Goal: Task Accomplishment & Management: Manage account settings

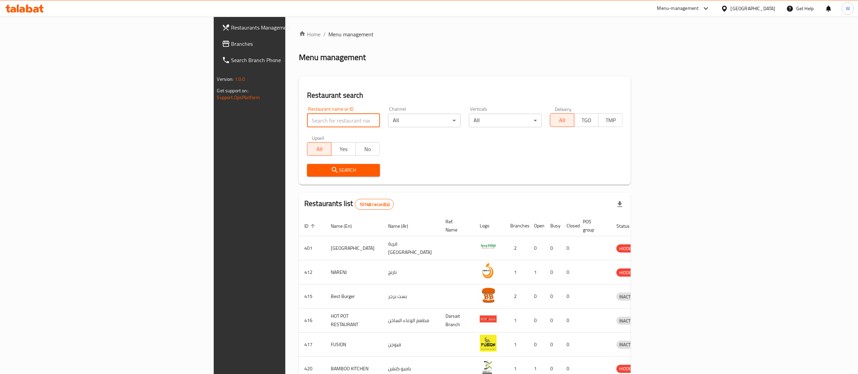
click at [307, 121] on input "search" at bounding box center [343, 121] width 73 height 14
paste input "26115"
type input "26115"
click at [312, 173] on span "Search" at bounding box center [343, 170] width 62 height 8
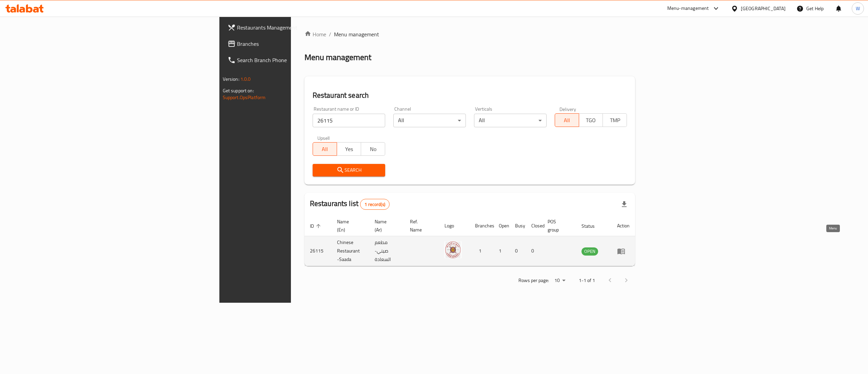
click at [624, 250] on icon "enhanced table" at bounding box center [623, 251] width 2 height 3
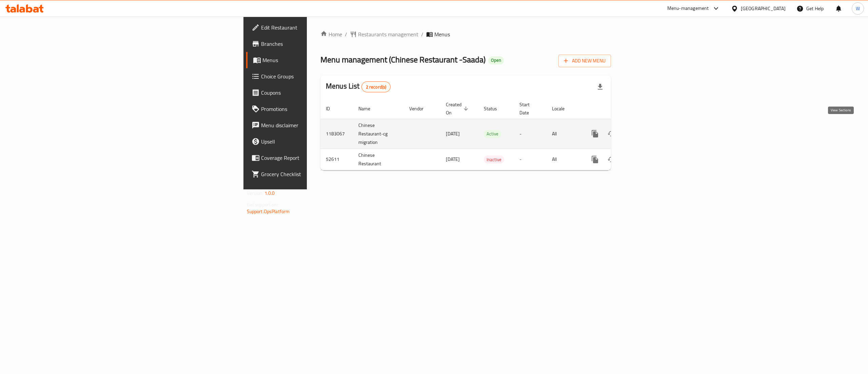
click at [648, 130] on icon "enhanced table" at bounding box center [644, 134] width 8 height 8
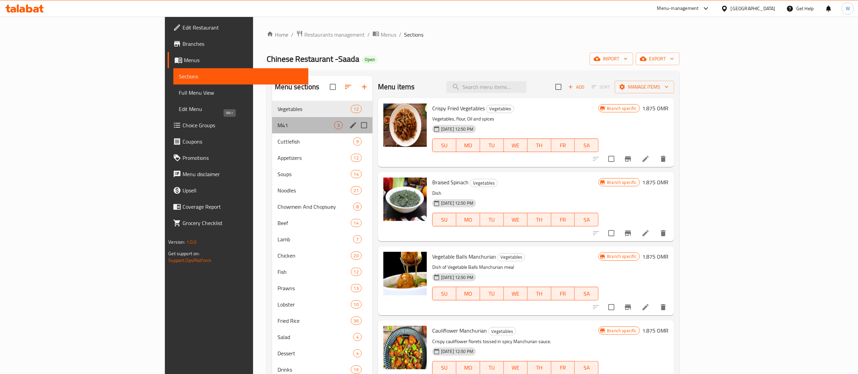
click at [277, 121] on span "M41" at bounding box center [305, 125] width 57 height 8
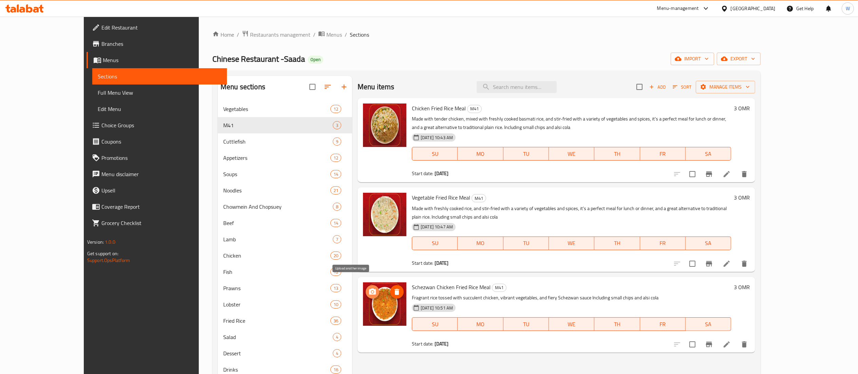
click at [369, 288] on icon "upload picture" at bounding box center [372, 291] width 7 height 6
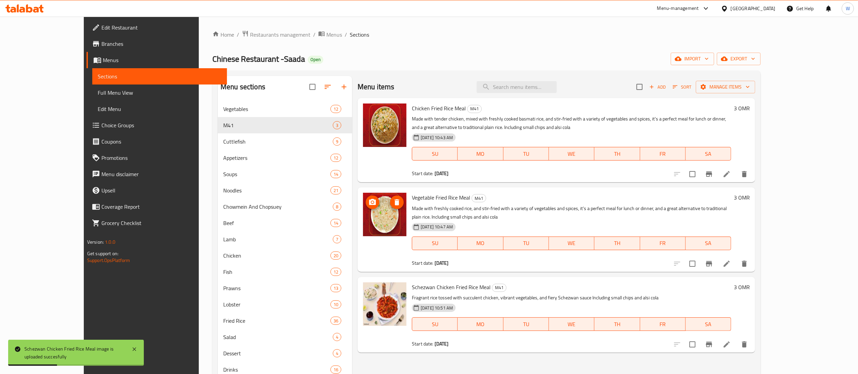
click at [379, 215] on img at bounding box center [384, 214] width 43 height 43
click at [368, 206] on icon "upload picture" at bounding box center [372, 202] width 8 height 8
click at [367, 110] on img at bounding box center [384, 124] width 43 height 43
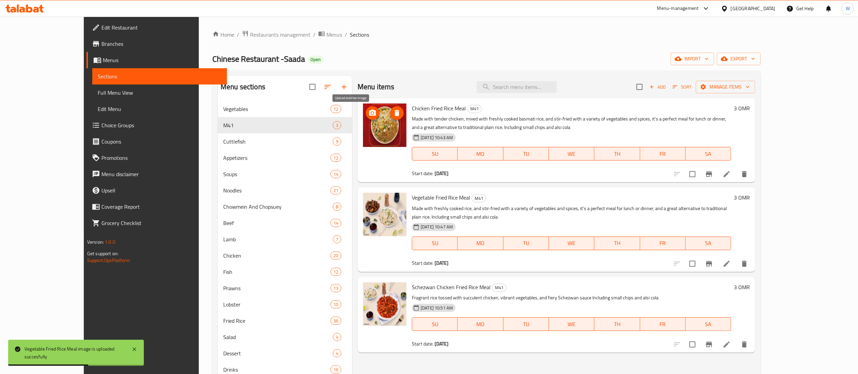
click at [369, 114] on icon "upload picture" at bounding box center [372, 113] width 7 height 6
click at [250, 33] on span "Restaurants management" at bounding box center [280, 35] width 60 height 8
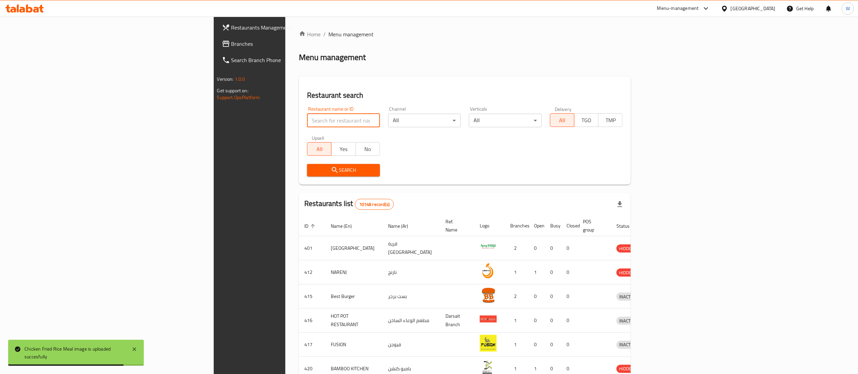
click at [307, 123] on input "search" at bounding box center [343, 121] width 73 height 14
paste input "661369"
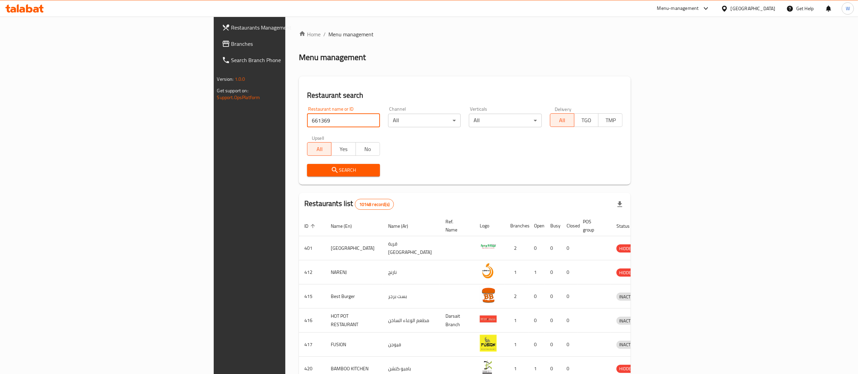
type input "661369"
click at [312, 170] on span "Search" at bounding box center [343, 170] width 62 height 8
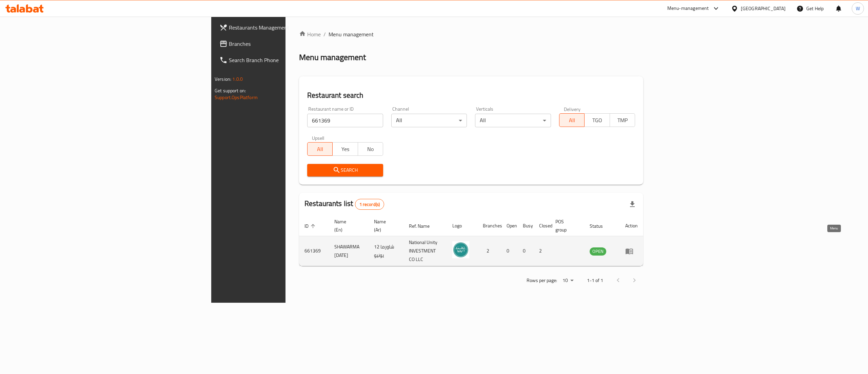
click at [634, 247] on icon "enhanced table" at bounding box center [629, 251] width 8 height 8
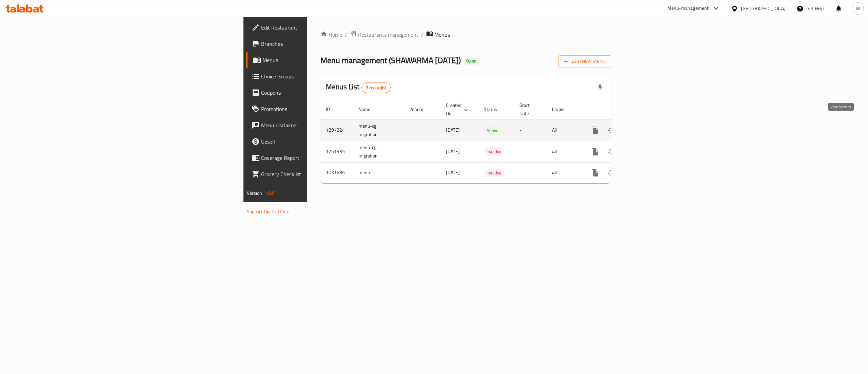
click at [648, 126] on icon "enhanced table" at bounding box center [644, 130] width 8 height 8
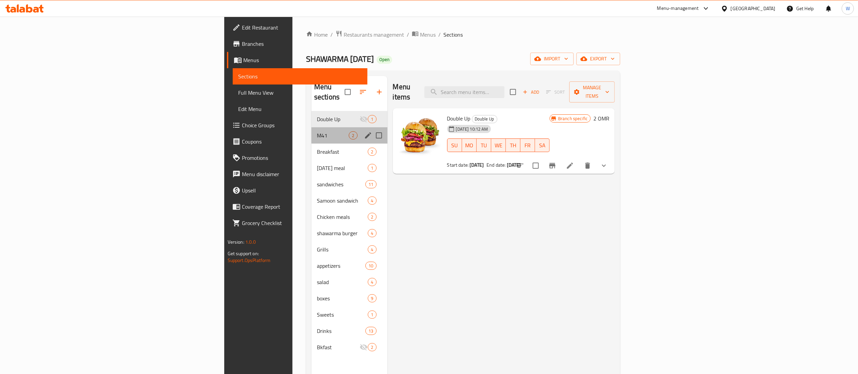
click at [311, 127] on div "M41 2" at bounding box center [349, 135] width 76 height 16
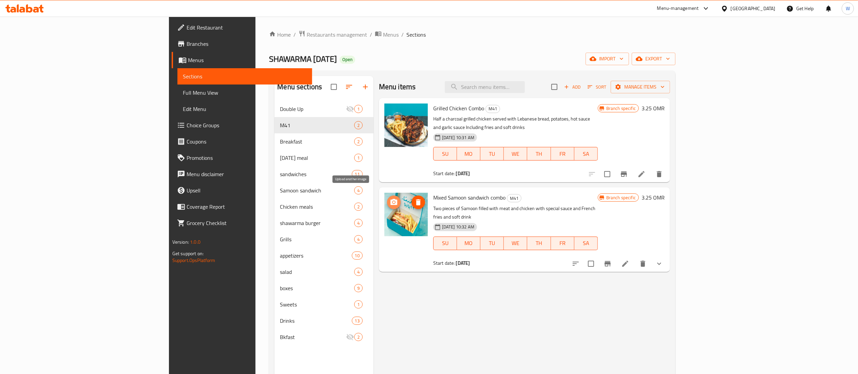
click at [390, 198] on icon "upload picture" at bounding box center [394, 202] width 8 height 8
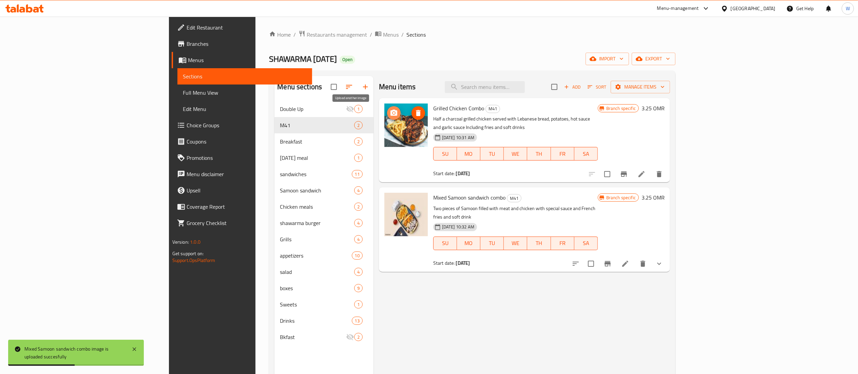
click at [390, 117] on icon "upload picture" at bounding box center [394, 113] width 8 height 8
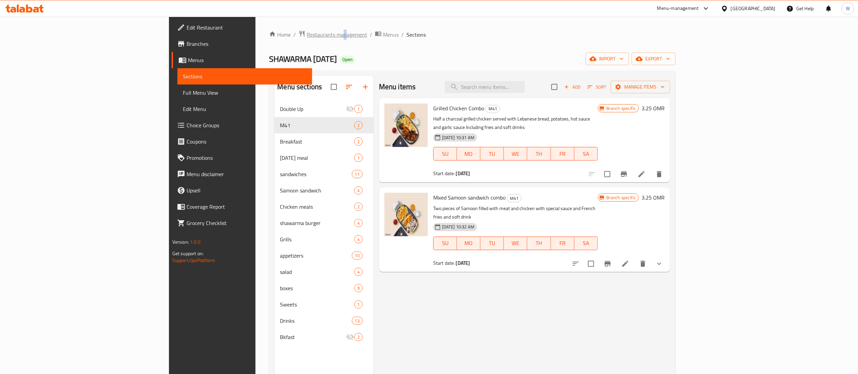
drag, startPoint x: 231, startPoint y: 27, endPoint x: 233, endPoint y: 34, distance: 7.1
click at [255, 34] on div "Home / Restaurants management / Menus / Sections SHAWARMA 12 JUNE Open import e…" at bounding box center [471, 243] width 433 height 452
click at [307, 34] on span "Restaurants management" at bounding box center [337, 35] width 60 height 8
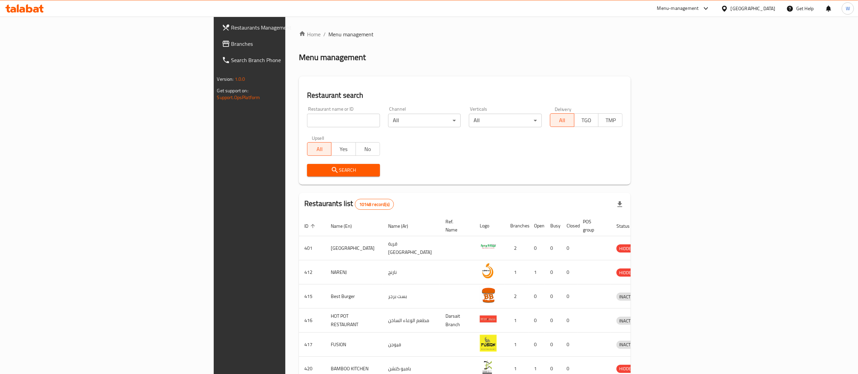
click at [307, 116] on input "search" at bounding box center [343, 121] width 73 height 14
paste input "634931"
type input "634931"
click at [312, 171] on span "Search" at bounding box center [343, 170] width 62 height 8
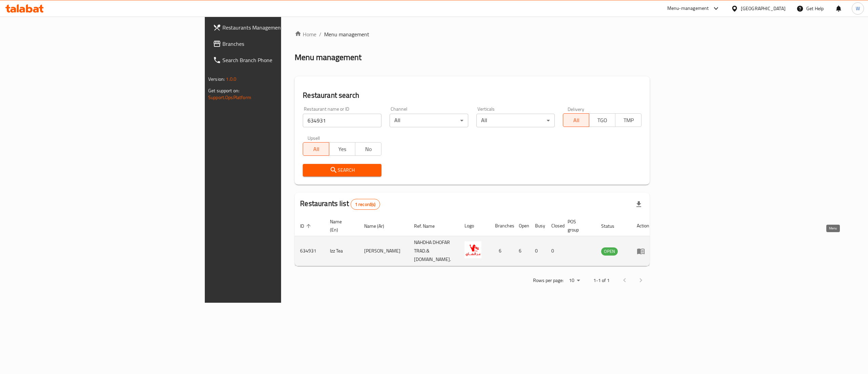
click at [644, 250] on icon "enhanced table" at bounding box center [642, 251] width 2 height 3
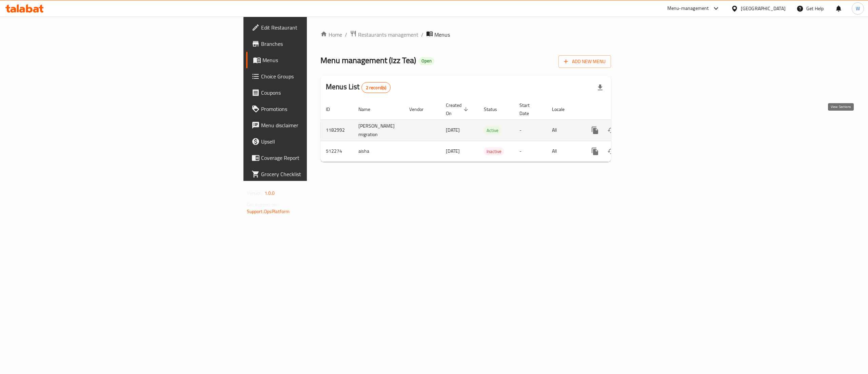
click at [652, 122] on link "enhanced table" at bounding box center [644, 130] width 16 height 16
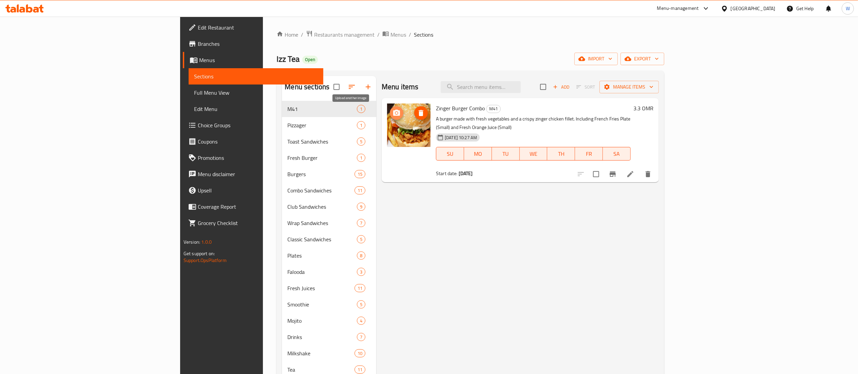
click at [392, 116] on icon "upload picture" at bounding box center [396, 113] width 8 height 8
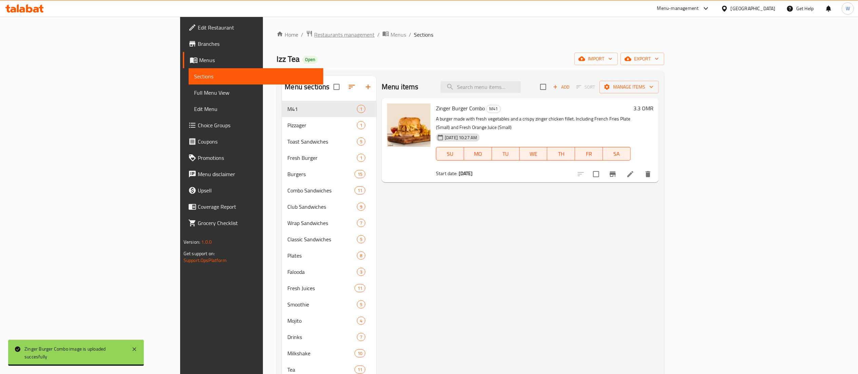
click at [314, 35] on span "Restaurants management" at bounding box center [344, 35] width 60 height 8
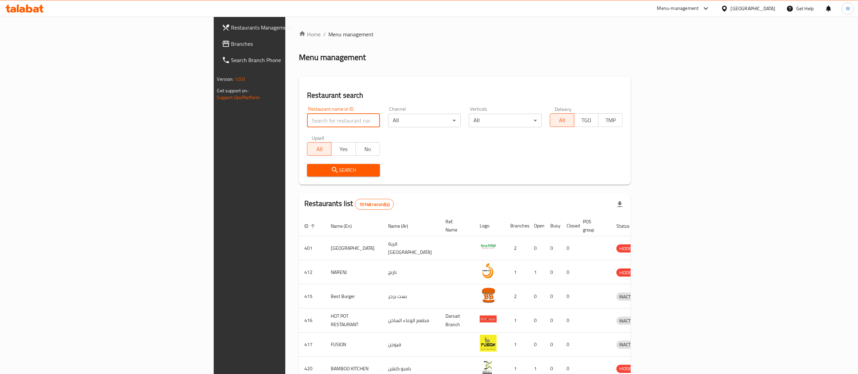
click at [307, 119] on input "search" at bounding box center [343, 121] width 73 height 14
paste input "673663"
type input "673663"
click at [312, 172] on span "Search" at bounding box center [343, 170] width 62 height 8
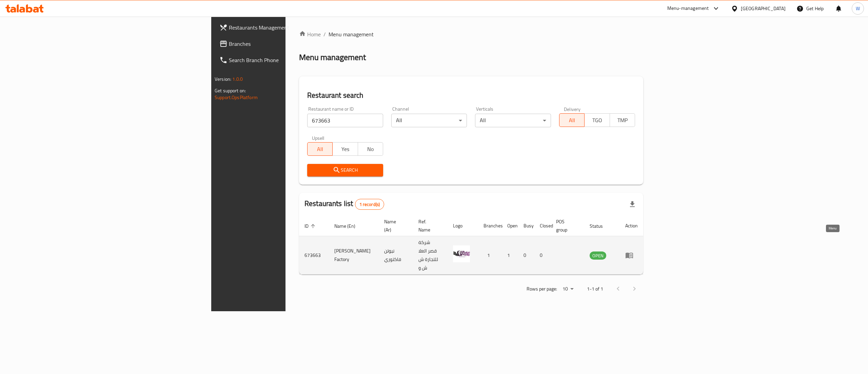
click at [634, 251] on icon "enhanced table" at bounding box center [629, 255] width 8 height 8
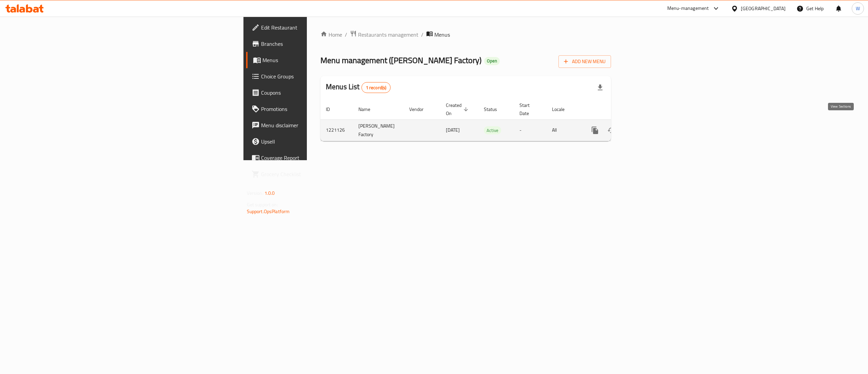
click at [652, 125] on link "enhanced table" at bounding box center [644, 130] width 16 height 16
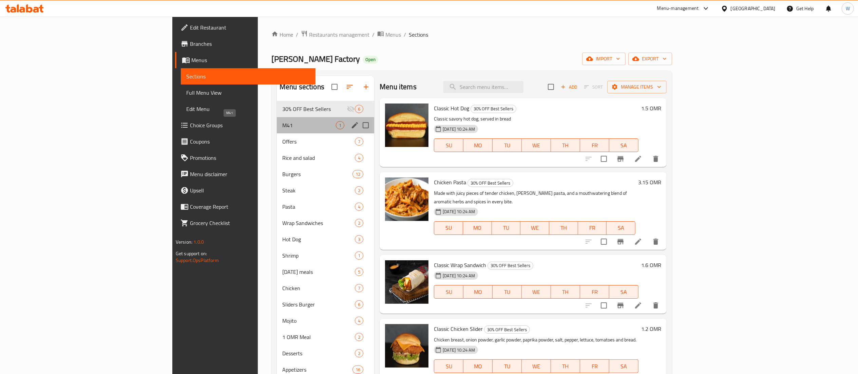
click at [282, 125] on span "M41" at bounding box center [309, 125] width 54 height 8
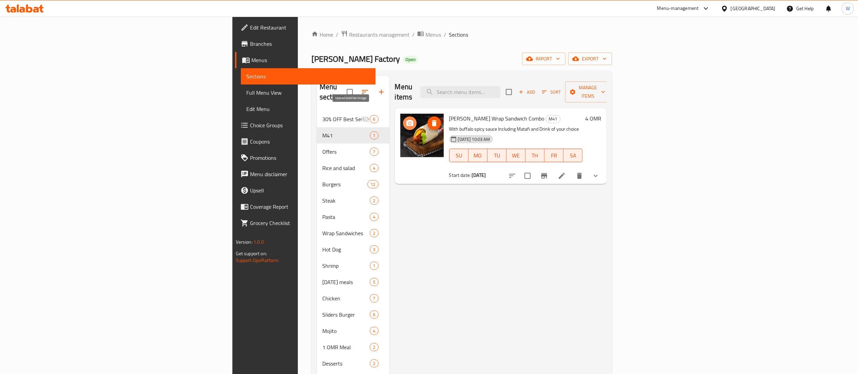
click at [406, 119] on icon "upload picture" at bounding box center [410, 123] width 8 height 8
click at [349, 39] on span "Restaurants management" at bounding box center [379, 35] width 60 height 8
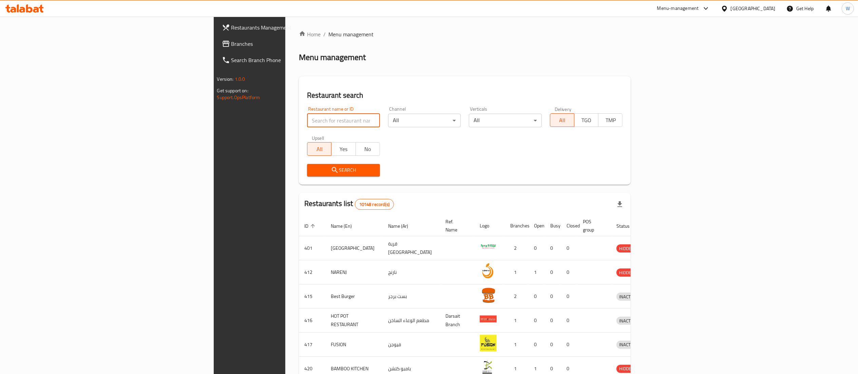
click at [307, 122] on input "search" at bounding box center [343, 121] width 73 height 14
paste input "646177"
type input "646177"
click at [307, 176] on button "Search" at bounding box center [343, 170] width 73 height 13
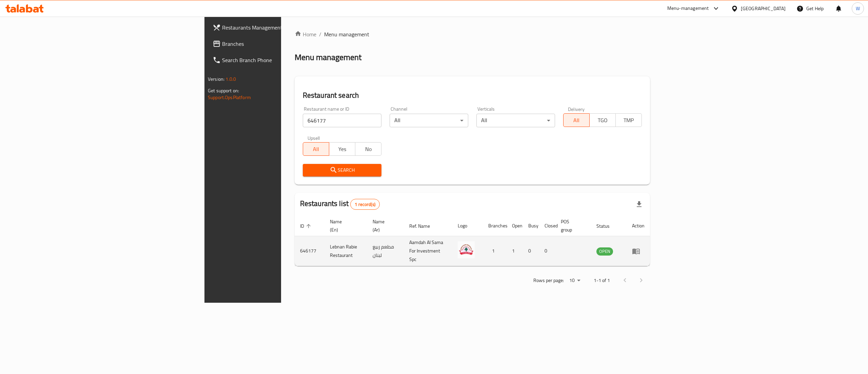
click at [650, 236] on td "enhanced table" at bounding box center [638, 251] width 23 height 30
click at [640, 247] on icon "enhanced table" at bounding box center [636, 251] width 8 height 8
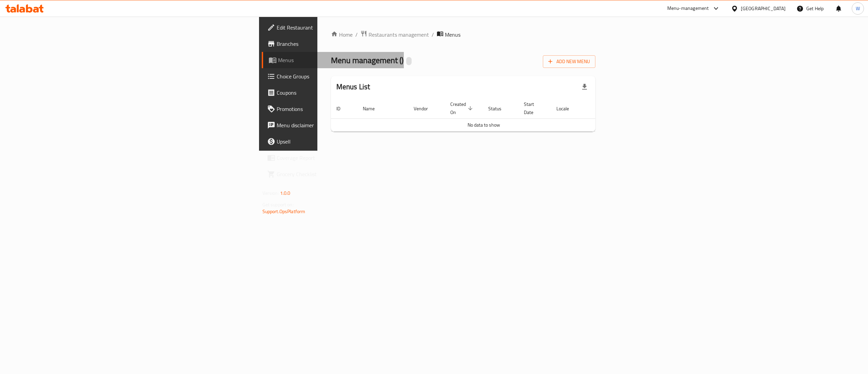
click at [278, 62] on span "Menus" at bounding box center [338, 60] width 121 height 8
click at [277, 42] on span "Branches" at bounding box center [338, 44] width 122 height 8
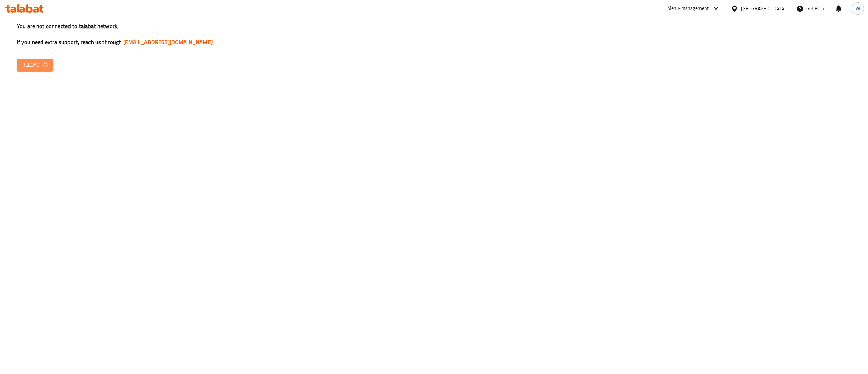
click at [31, 69] on span "Reload" at bounding box center [34, 65] width 25 height 8
click at [38, 66] on span "Reload" at bounding box center [34, 65] width 25 height 8
click at [26, 64] on span "Reload" at bounding box center [34, 65] width 25 height 8
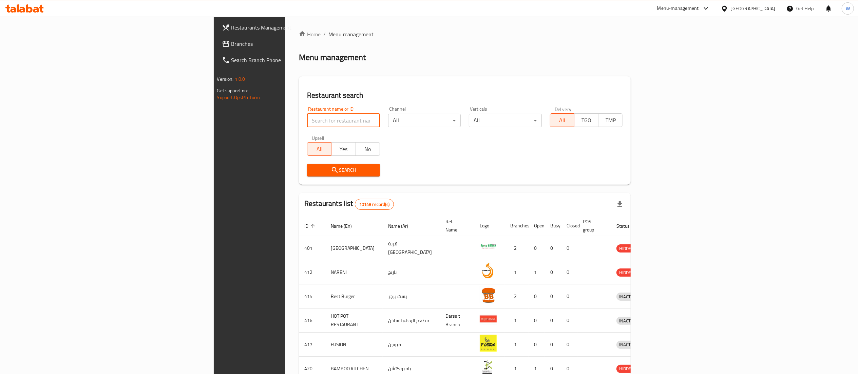
click at [307, 120] on input "search" at bounding box center [343, 121] width 73 height 14
paste input "646177"
type input "646177"
click at [307, 164] on button "Search" at bounding box center [343, 170] width 73 height 13
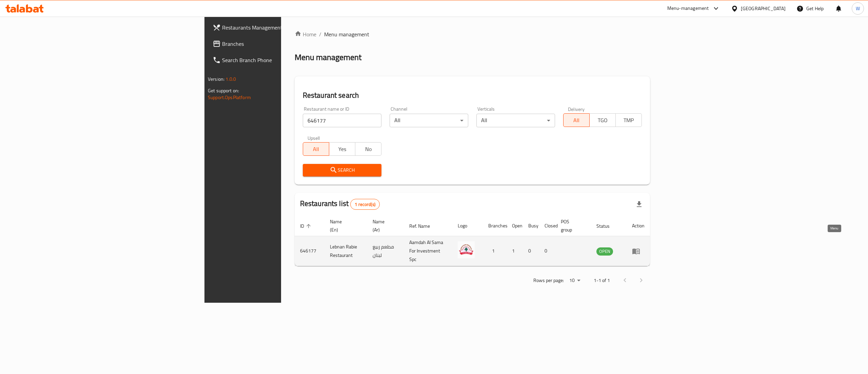
click at [640, 248] on icon "enhanced table" at bounding box center [636, 251] width 7 height 6
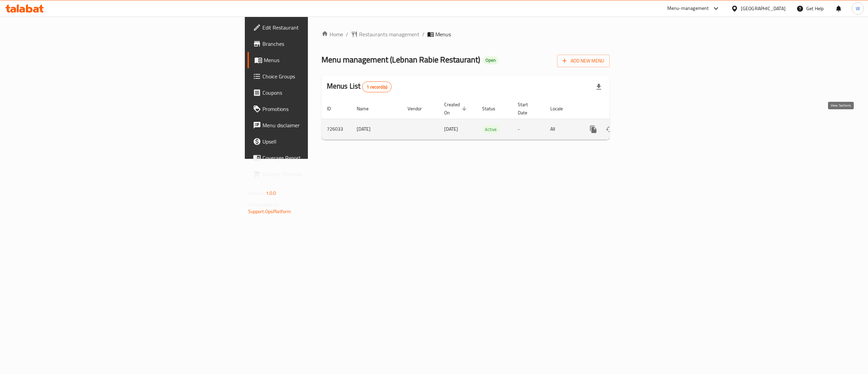
click at [646, 125] on icon "enhanced table" at bounding box center [642, 129] width 8 height 8
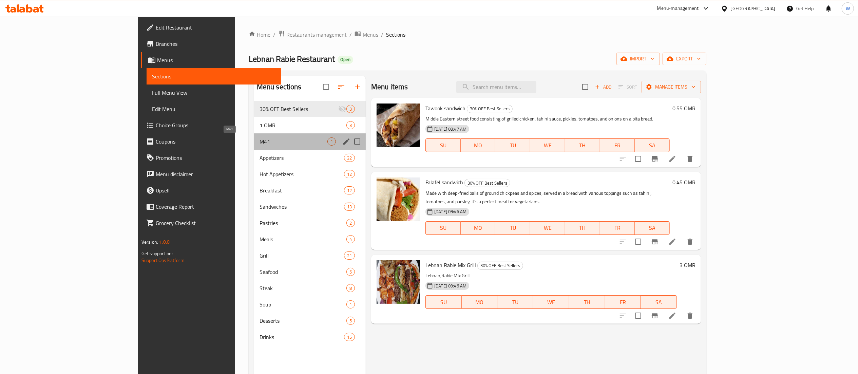
click at [259, 141] on span "M41" at bounding box center [293, 141] width 68 height 8
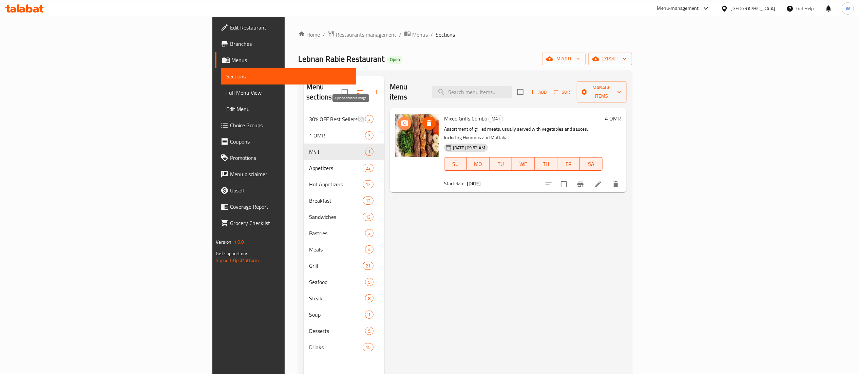
click at [401, 119] on icon "upload picture" at bounding box center [405, 123] width 8 height 8
click at [412, 36] on span "Menus" at bounding box center [420, 35] width 16 height 8
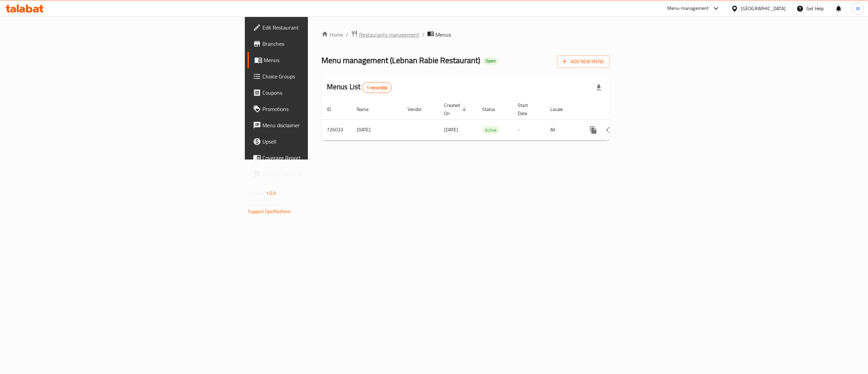
click at [359, 36] on span "Restaurants management" at bounding box center [389, 35] width 60 height 8
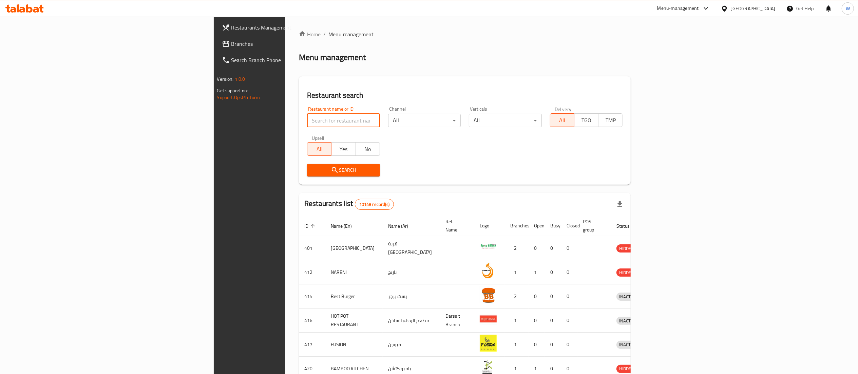
click at [307, 122] on input "search" at bounding box center [343, 121] width 73 height 14
paste input "626805"
type input "626805"
click at [331, 170] on icon "submit" at bounding box center [335, 170] width 8 height 8
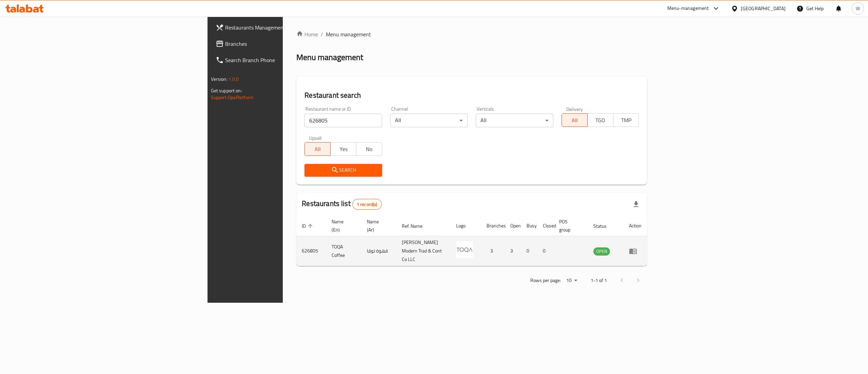
click at [647, 237] on td "enhanced table" at bounding box center [635, 251] width 23 height 30
click at [637, 247] on icon "enhanced table" at bounding box center [633, 251] width 8 height 8
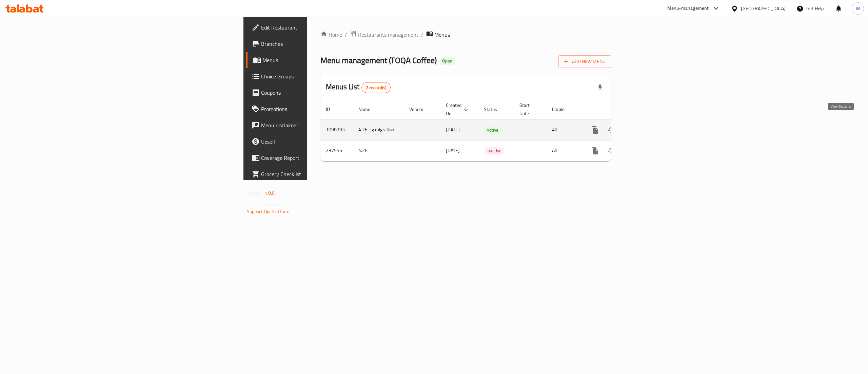
click at [648, 126] on icon "enhanced table" at bounding box center [644, 130] width 8 height 8
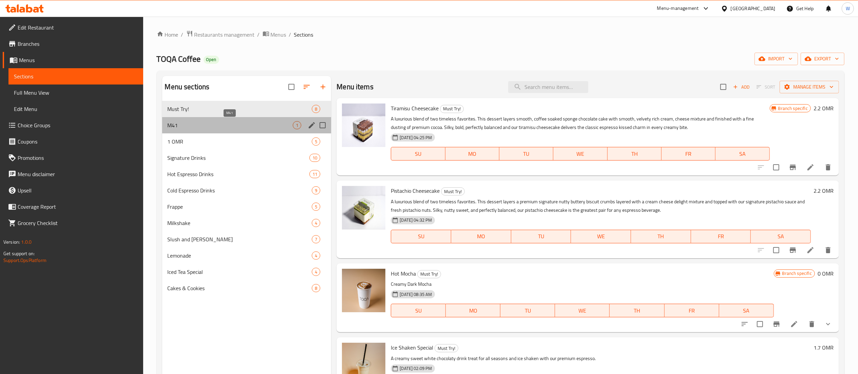
click at [261, 128] on span "M41" at bounding box center [231, 125] width 126 height 8
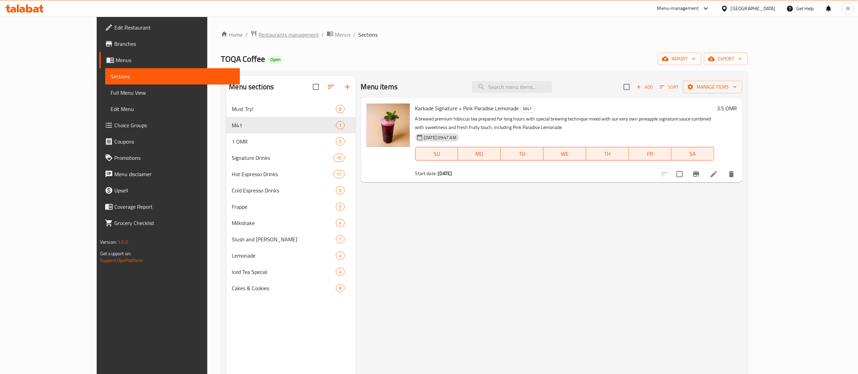
click at [258, 35] on span "Restaurants management" at bounding box center [288, 35] width 60 height 8
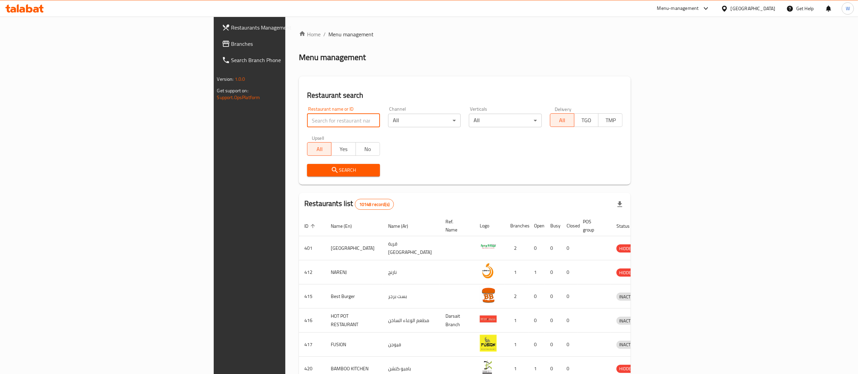
click at [307, 120] on input "search" at bounding box center [343, 121] width 73 height 14
paste input "732775"
click at [331, 167] on icon "submit" at bounding box center [335, 170] width 8 height 8
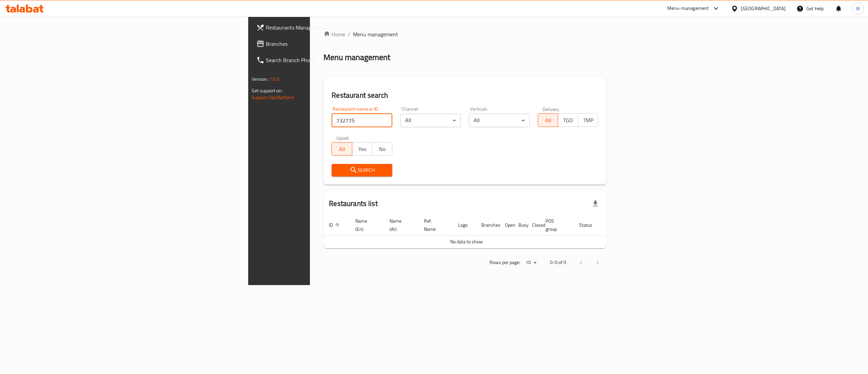
click at [332, 121] on input "732775" at bounding box center [362, 121] width 61 height 14
paste input "Vamonos"
type input "Vamonos"
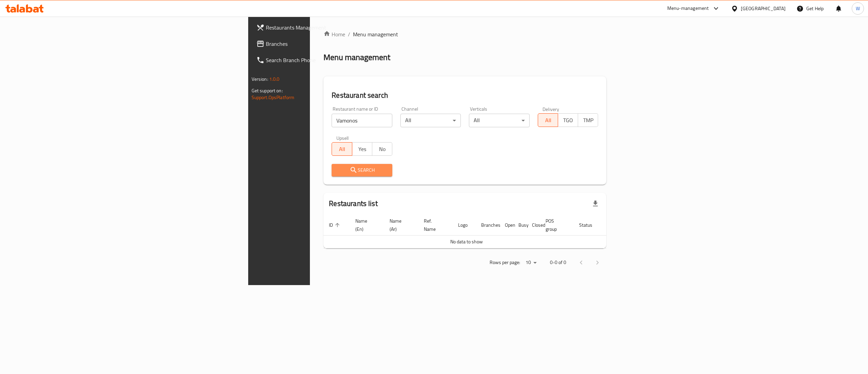
click at [337, 167] on span "Search" at bounding box center [362, 170] width 50 height 8
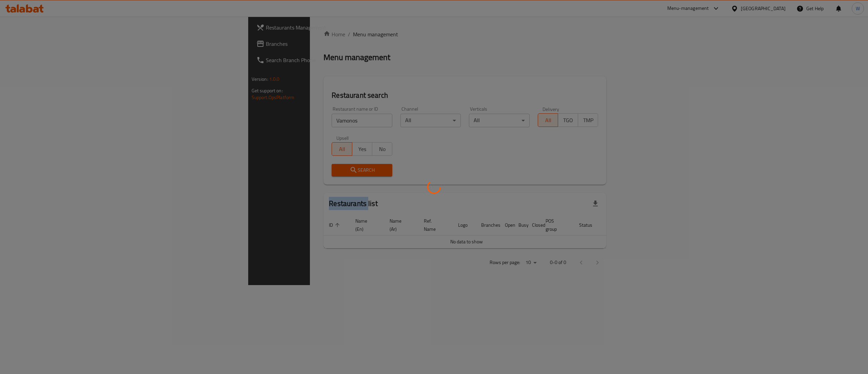
click at [296, 167] on div at bounding box center [434, 187] width 868 height 374
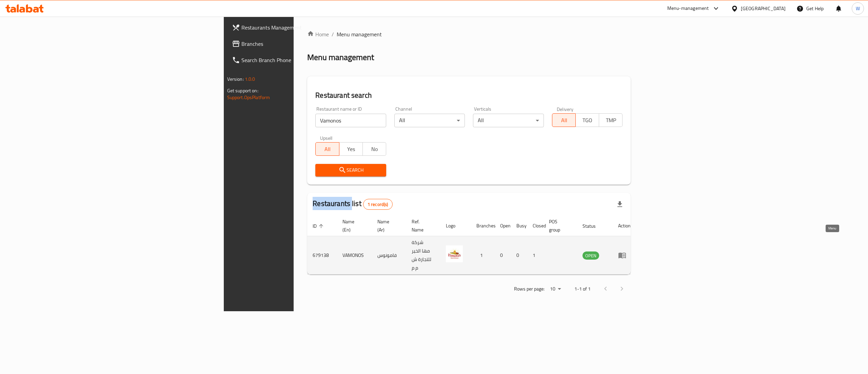
click at [626, 253] on icon "enhanced table" at bounding box center [622, 256] width 7 height 6
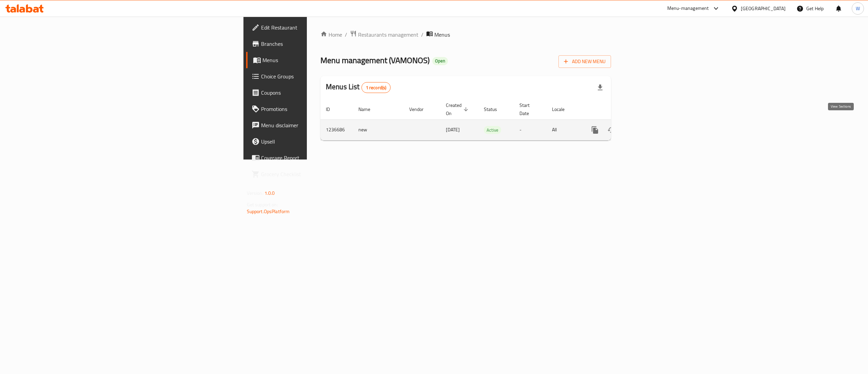
click at [652, 122] on link "enhanced table" at bounding box center [644, 130] width 16 height 16
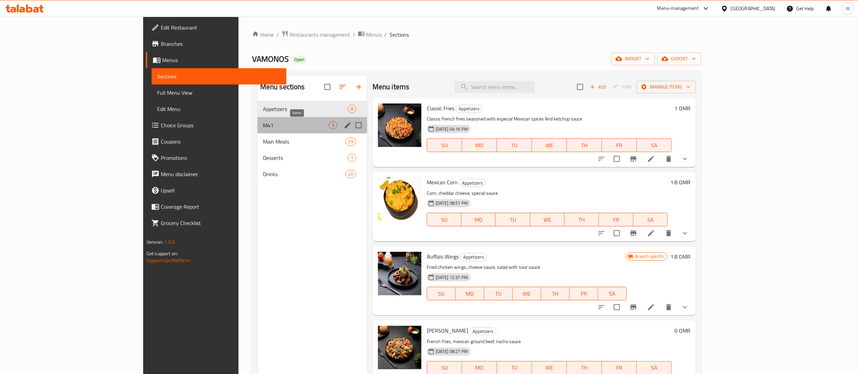
click at [329, 124] on span "3" at bounding box center [333, 125] width 8 height 6
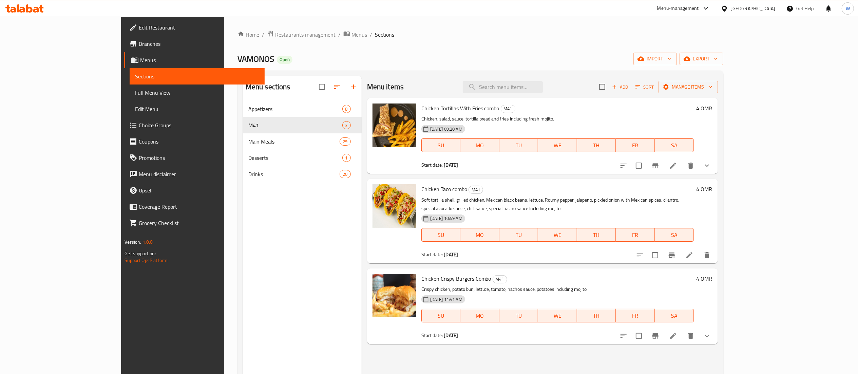
click at [275, 37] on span "Restaurants management" at bounding box center [305, 35] width 60 height 8
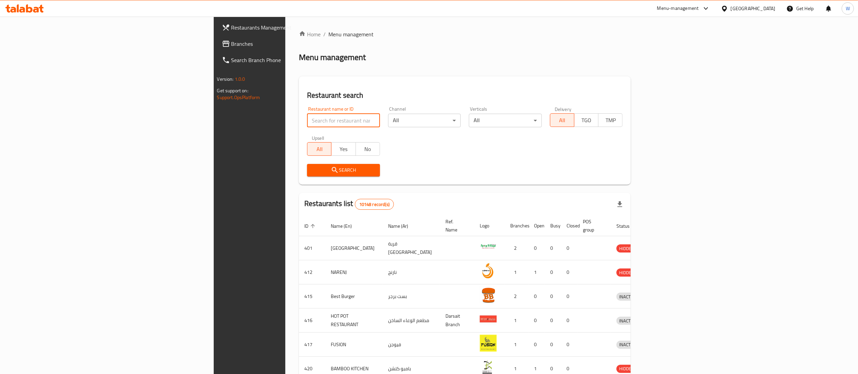
click at [307, 119] on input "search" at bounding box center [343, 121] width 73 height 14
paste input "652753"
type input "652753"
click at [331, 170] on icon "submit" at bounding box center [335, 170] width 8 height 8
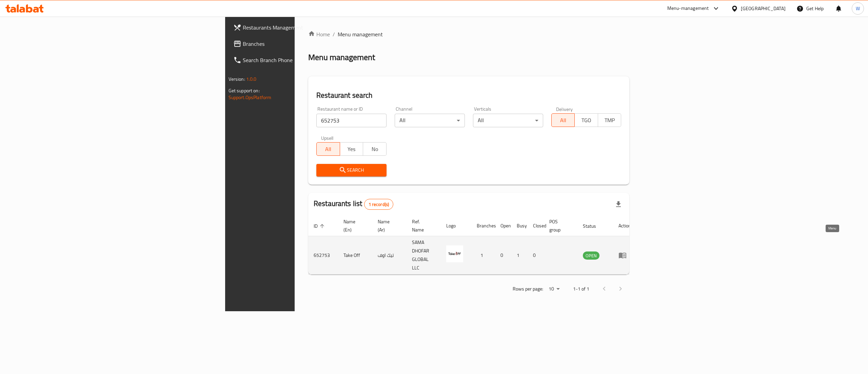
click at [625, 254] on icon "enhanced table" at bounding box center [624, 255] width 2 height 3
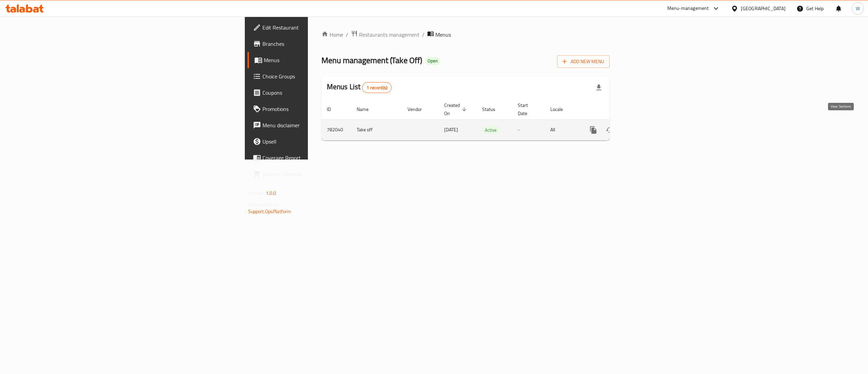
click at [646, 126] on icon "enhanced table" at bounding box center [642, 130] width 8 height 8
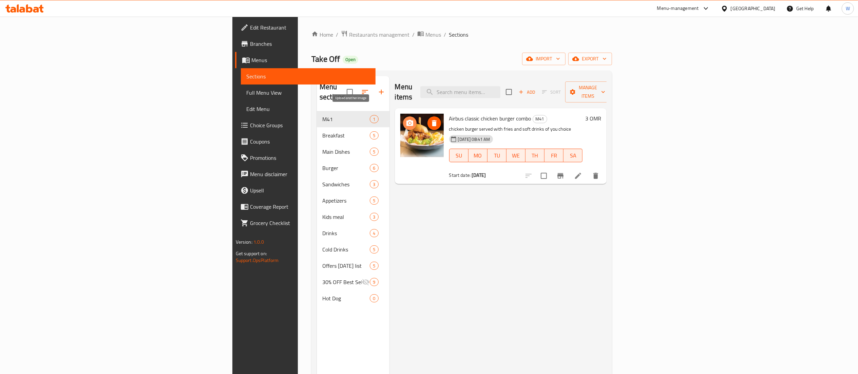
click at [406, 120] on icon "upload picture" at bounding box center [409, 123] width 7 height 6
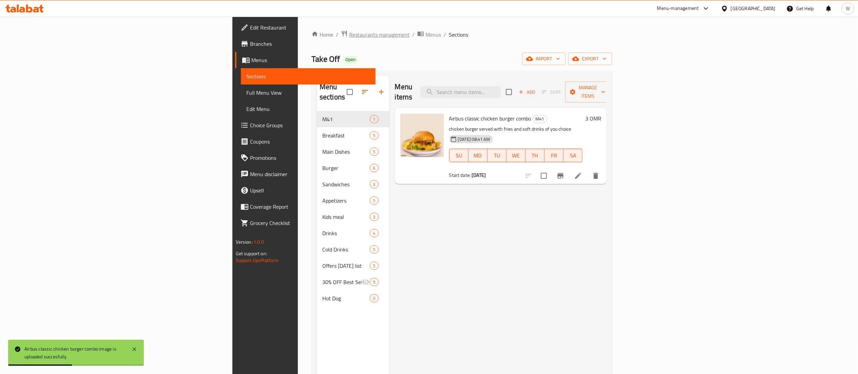
click at [349, 37] on span "Restaurants management" at bounding box center [379, 35] width 60 height 8
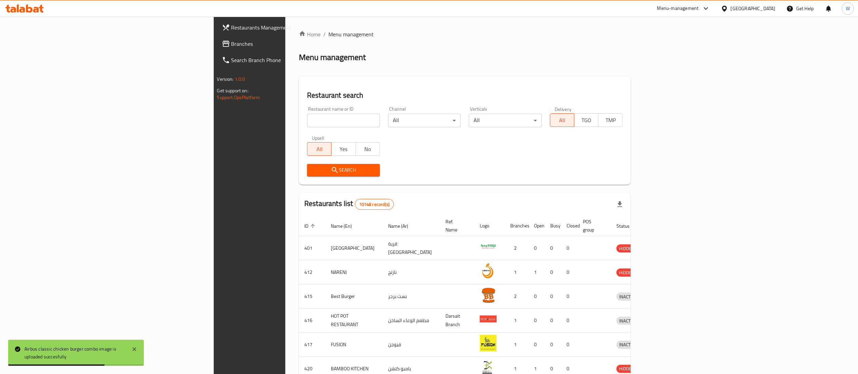
click at [307, 120] on input "search" at bounding box center [343, 121] width 73 height 14
paste input "645591"
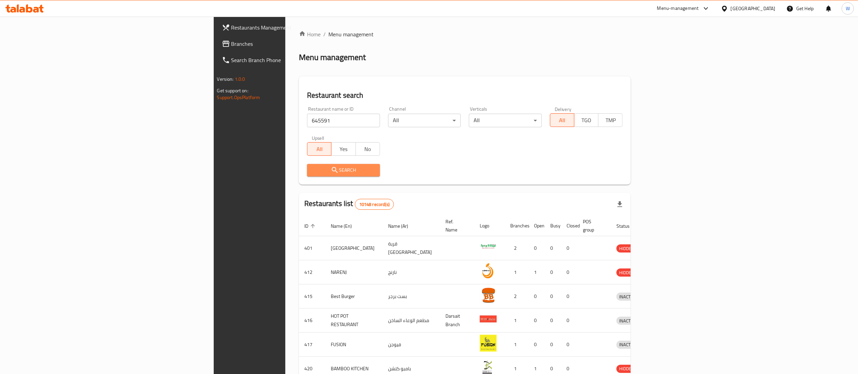
click at [307, 165] on button "Search" at bounding box center [343, 170] width 73 height 13
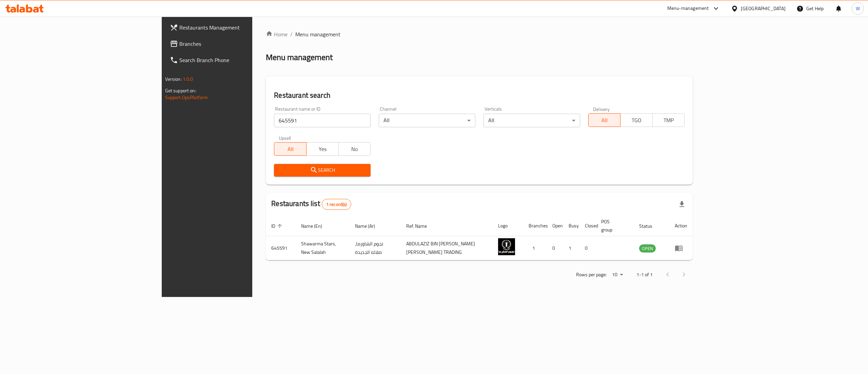
click at [274, 117] on input "645591" at bounding box center [322, 121] width 97 height 14
paste input "83437"
type input "683437"
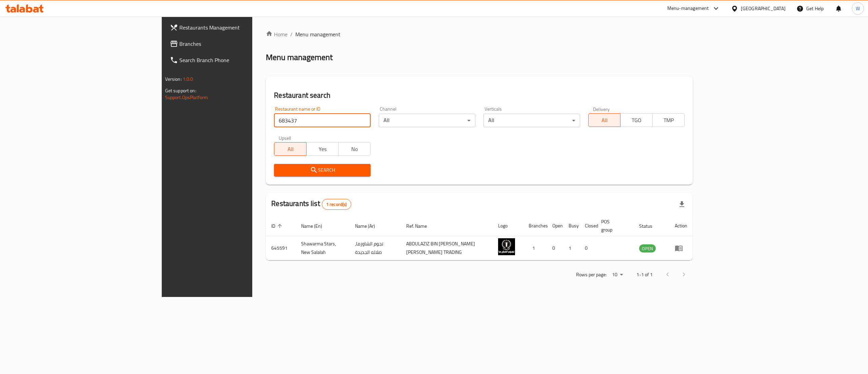
click button "Search" at bounding box center [322, 170] width 97 height 13
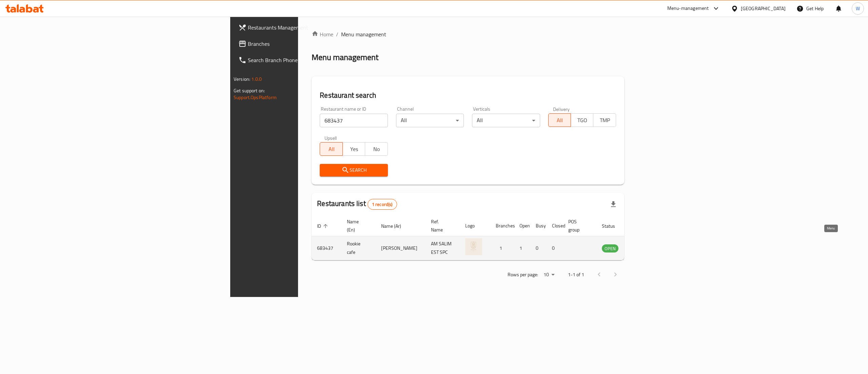
click at [646, 244] on icon "enhanced table" at bounding box center [642, 248] width 8 height 8
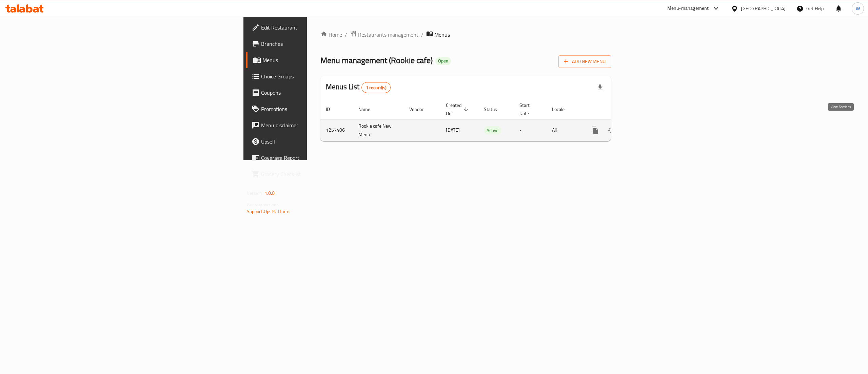
click at [648, 127] on icon "enhanced table" at bounding box center [644, 130] width 8 height 8
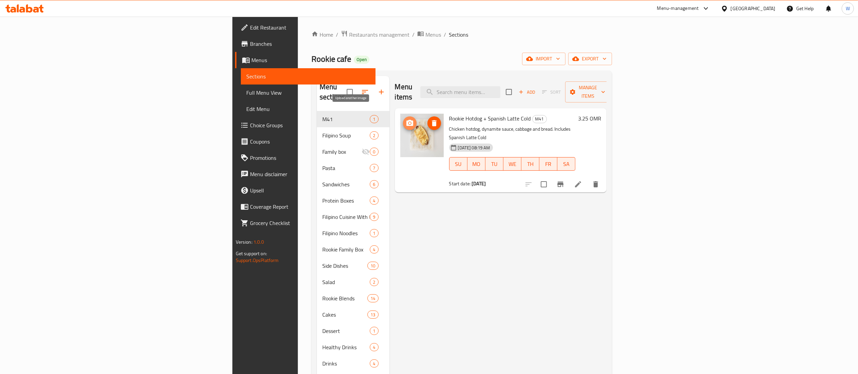
click at [403, 118] on button "upload picture" at bounding box center [410, 123] width 14 height 14
click at [349, 31] on span "Restaurants management" at bounding box center [379, 35] width 60 height 8
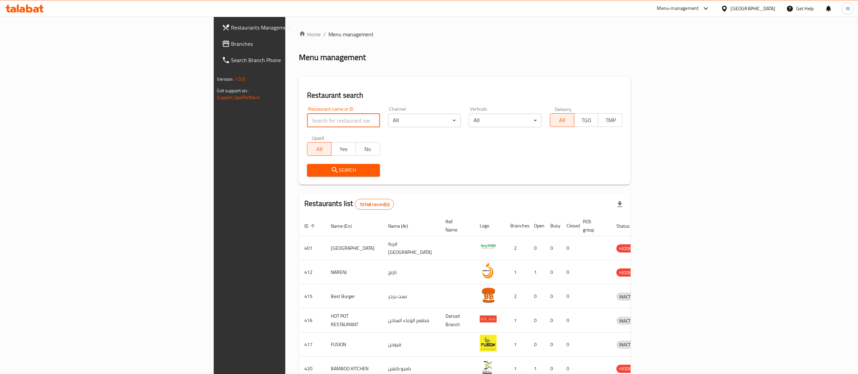
click at [307, 124] on input "search" at bounding box center [343, 121] width 73 height 14
paste input "20637"
type input "20637"
click at [312, 172] on span "Search" at bounding box center [343, 170] width 62 height 8
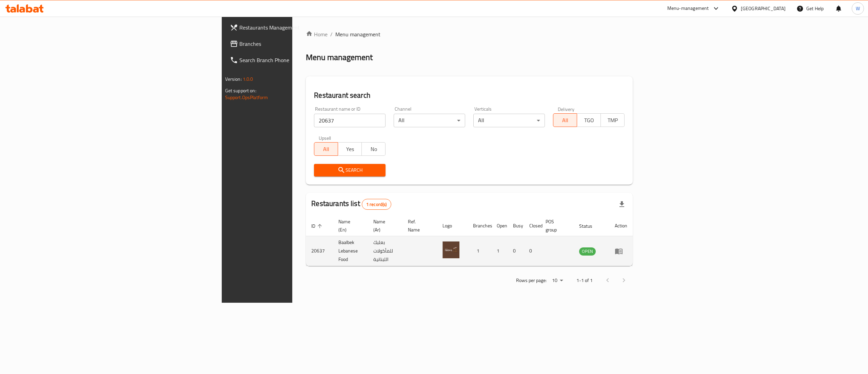
click at [633, 238] on td "enhanced table" at bounding box center [621, 251] width 23 height 30
click at [623, 247] on icon "enhanced table" at bounding box center [619, 251] width 8 height 8
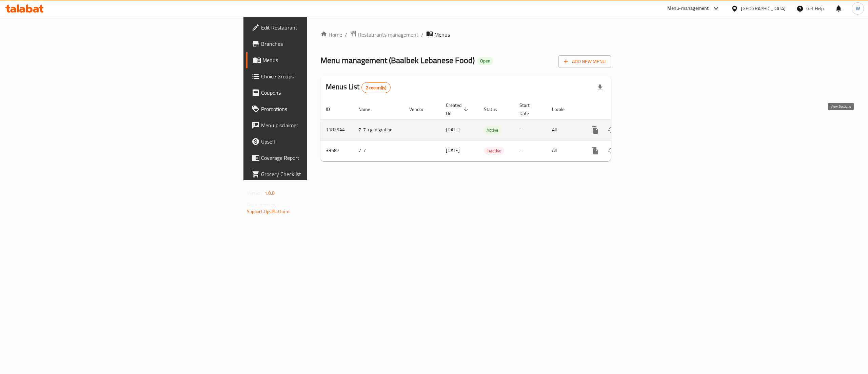
click at [648, 126] on icon "enhanced table" at bounding box center [644, 130] width 8 height 8
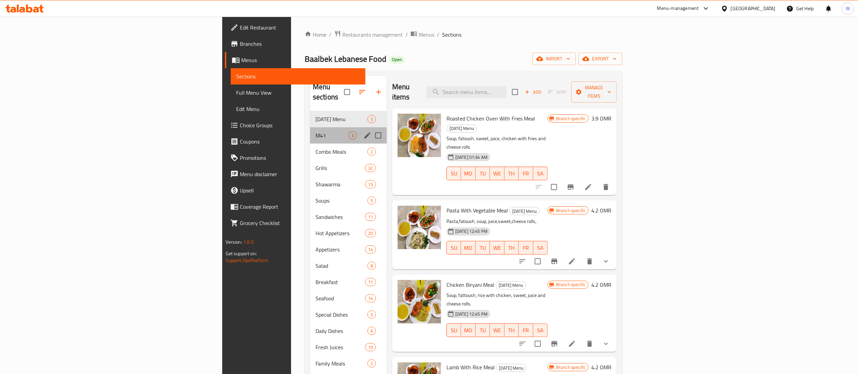
click at [310, 127] on div "M41 3" at bounding box center [348, 135] width 77 height 16
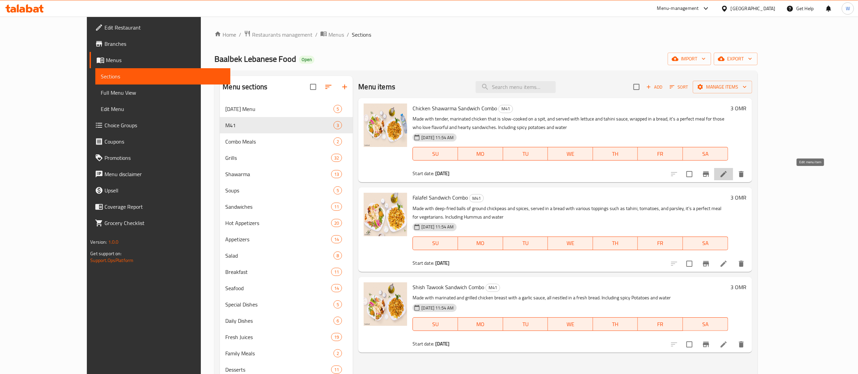
click at [728, 174] on icon at bounding box center [723, 174] width 8 height 8
